Goal: Information Seeking & Learning: Learn about a topic

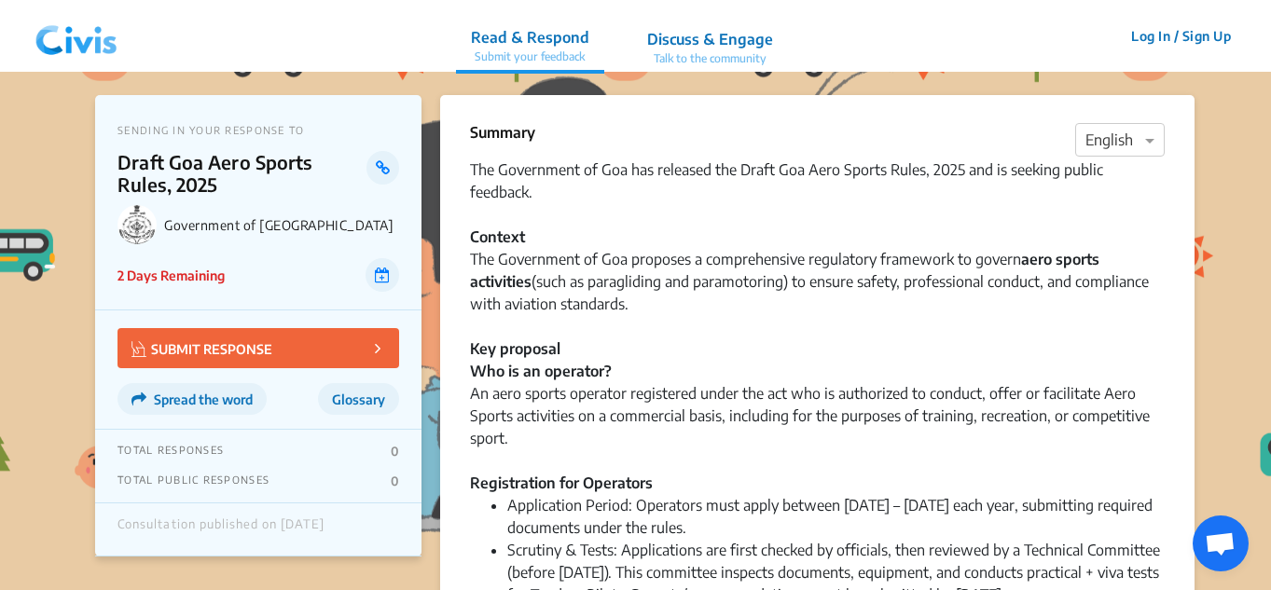
click at [91, 41] on img at bounding box center [76, 36] width 97 height 56
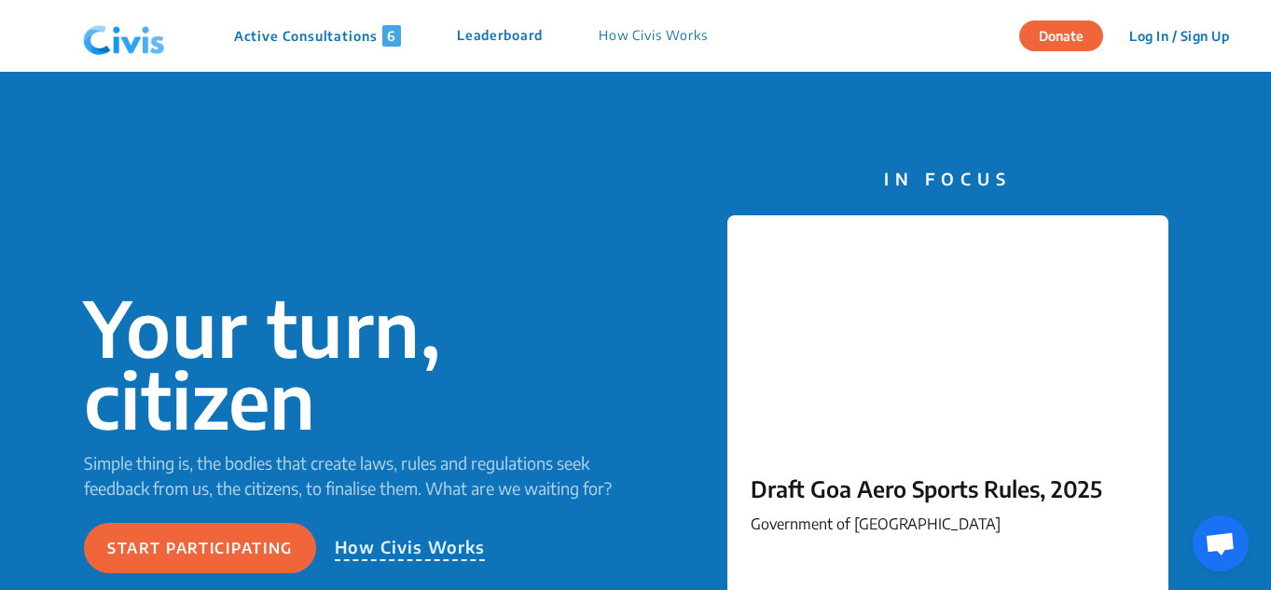
click at [344, 40] on p "Active Consultations 6" at bounding box center [317, 35] width 167 height 21
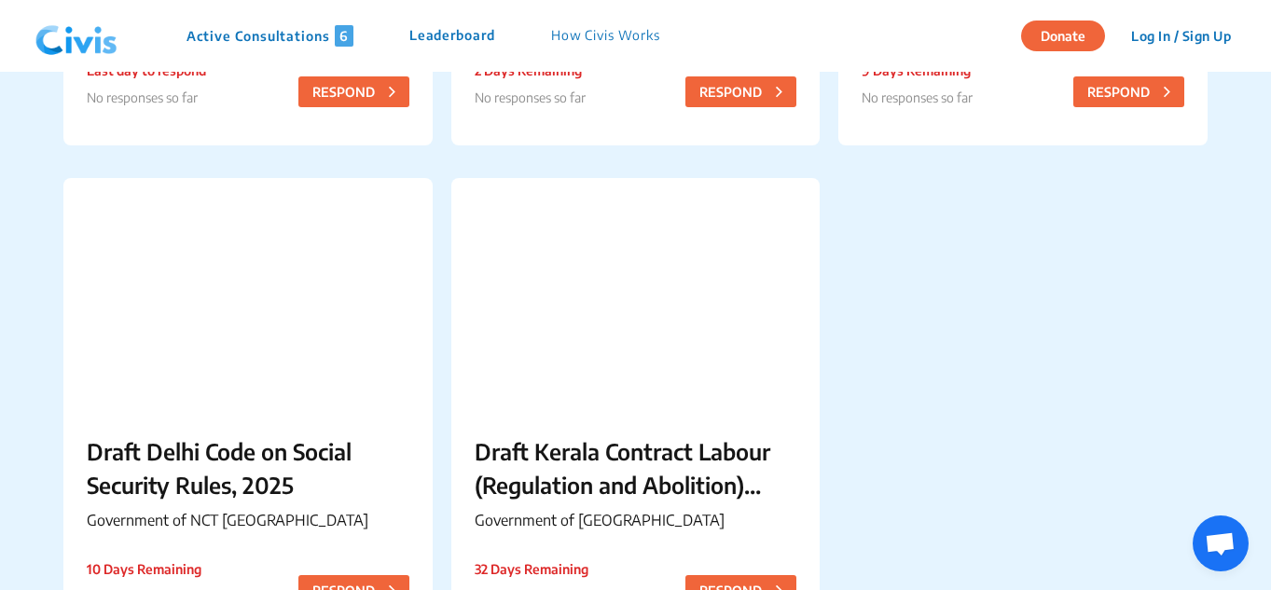
scroll to position [746, 0]
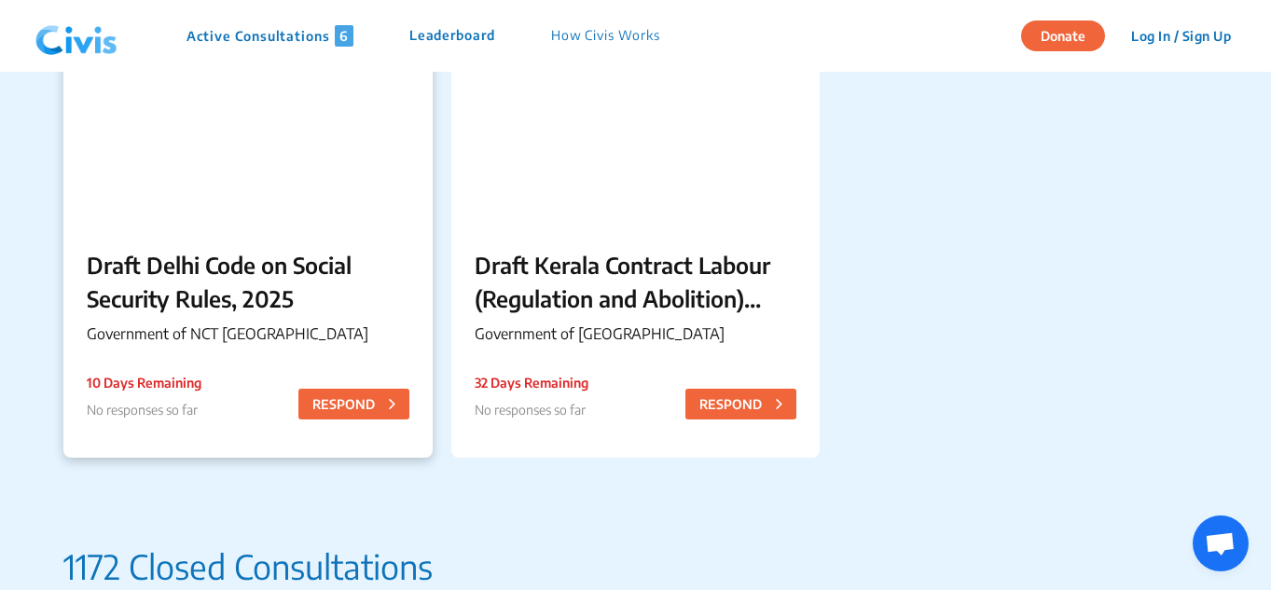
click at [243, 289] on p "Draft Delhi Code on Social Security Rules, 2025" at bounding box center [248, 281] width 323 height 67
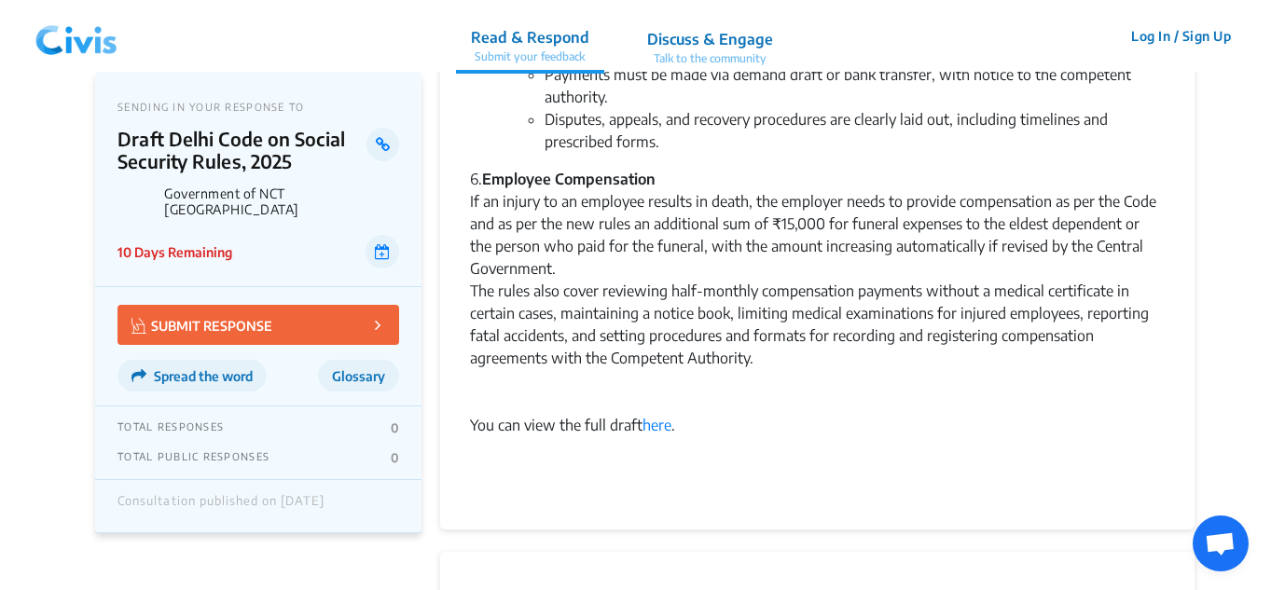
scroll to position [1585, 0]
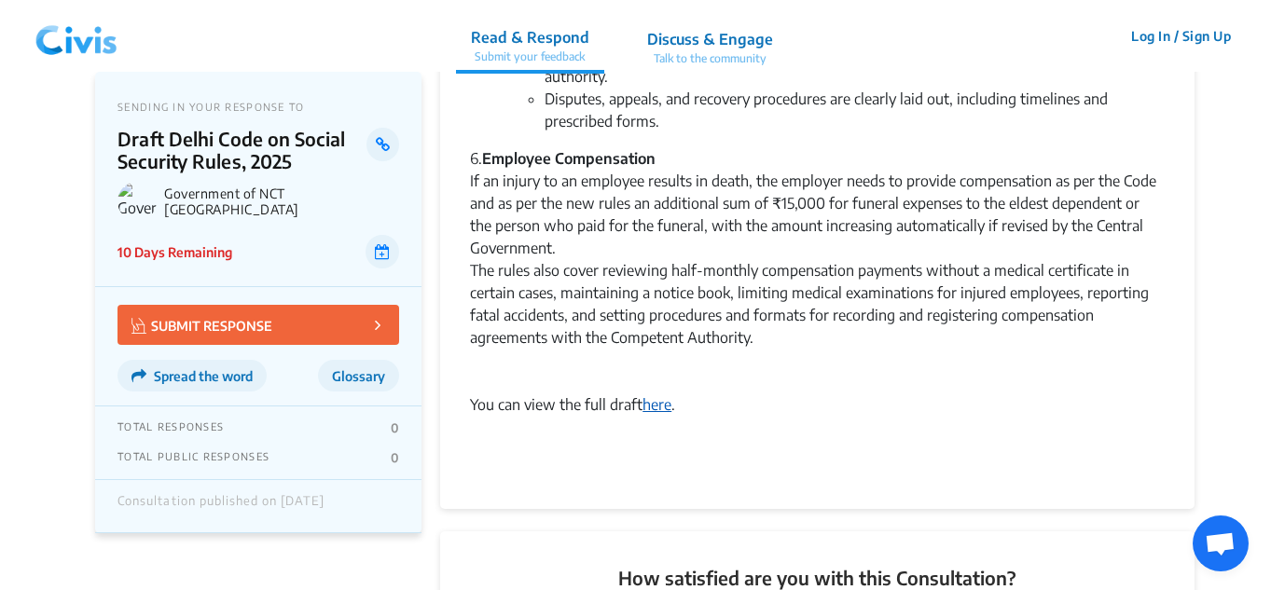
click at [654, 395] on link "here" at bounding box center [657, 404] width 29 height 19
